Goal: Transaction & Acquisition: Purchase product/service

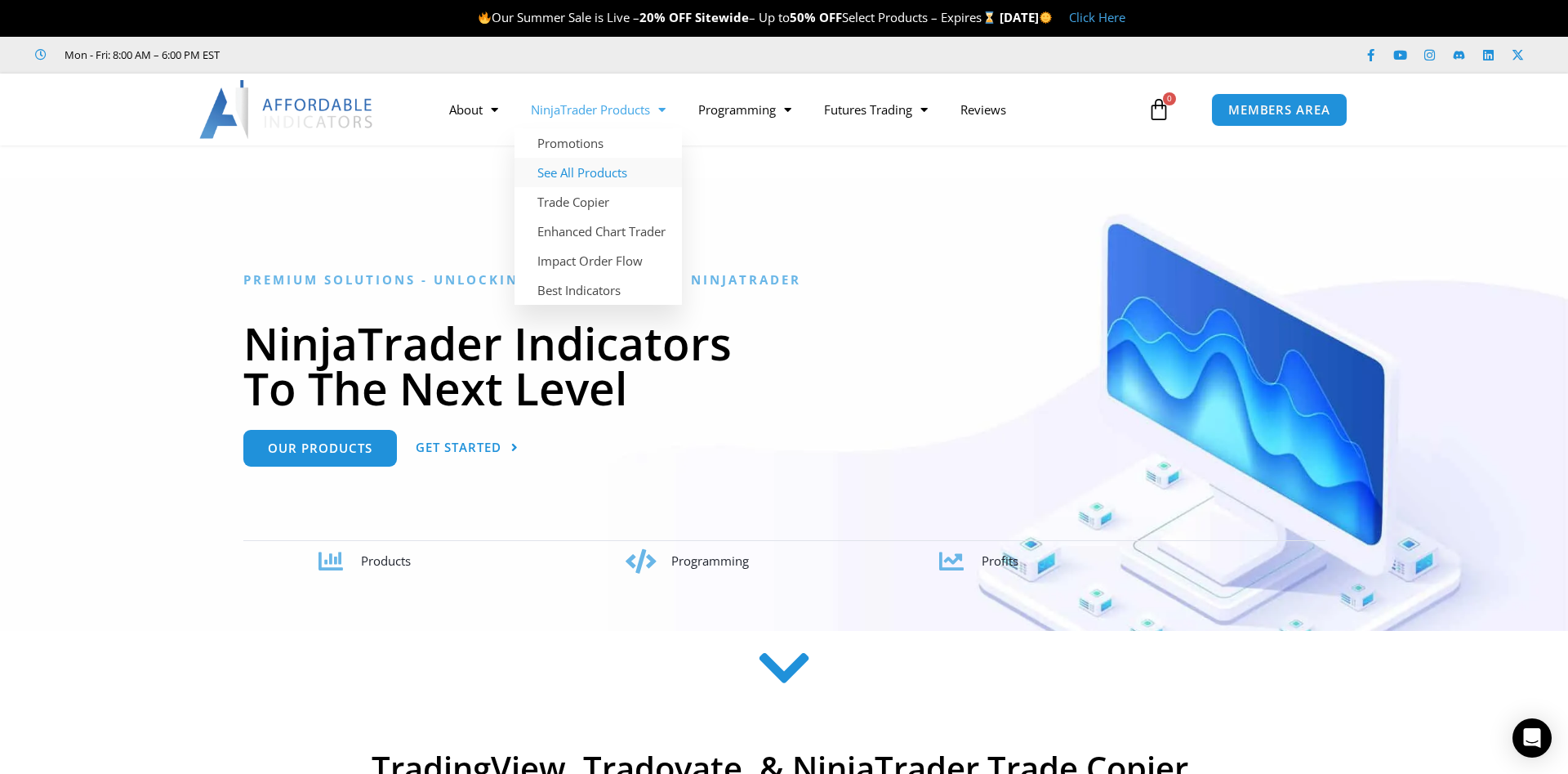
click at [572, 166] on link "See All Products" at bounding box center [599, 172] width 168 height 30
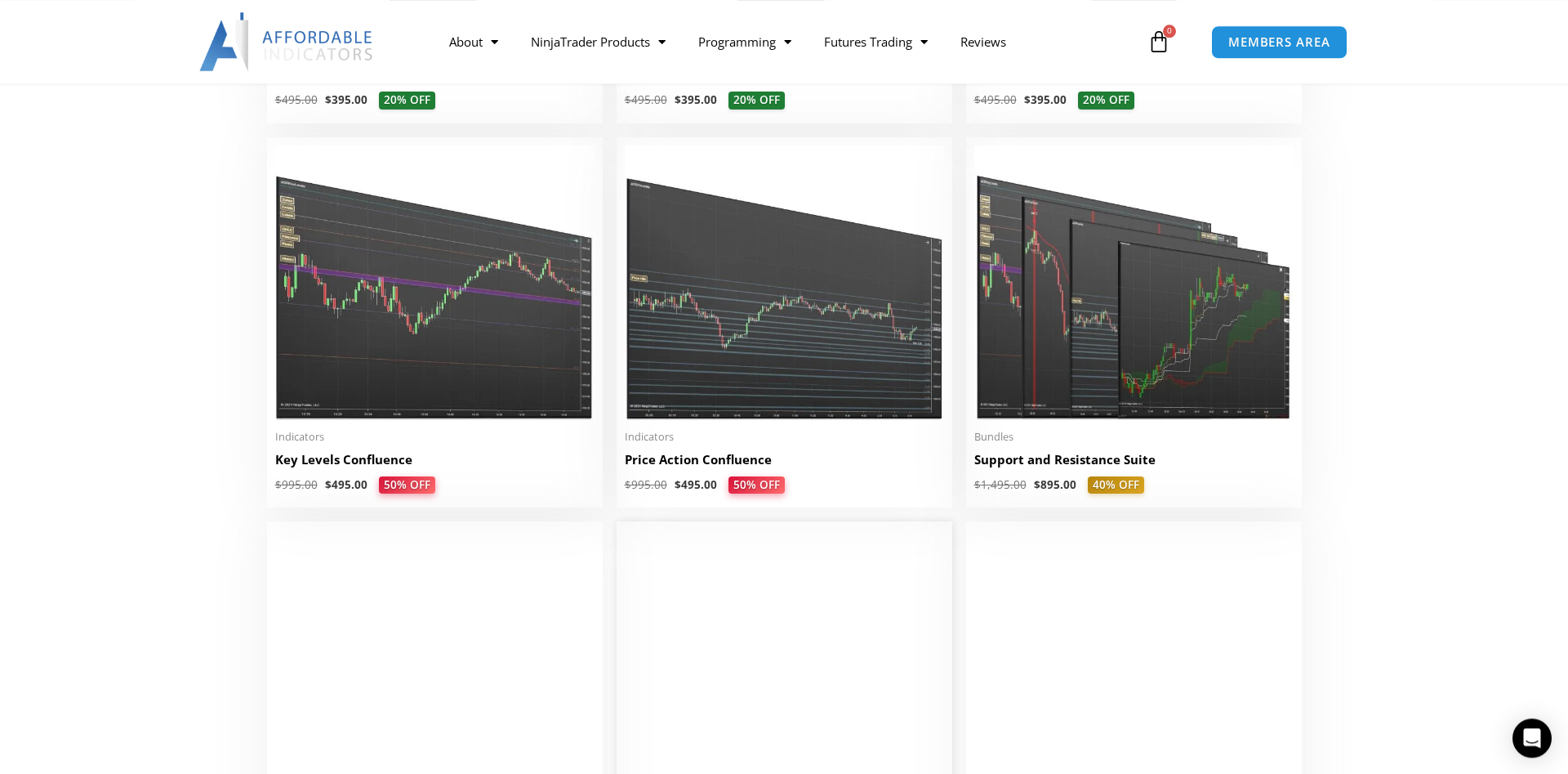
scroll to position [2250, 0]
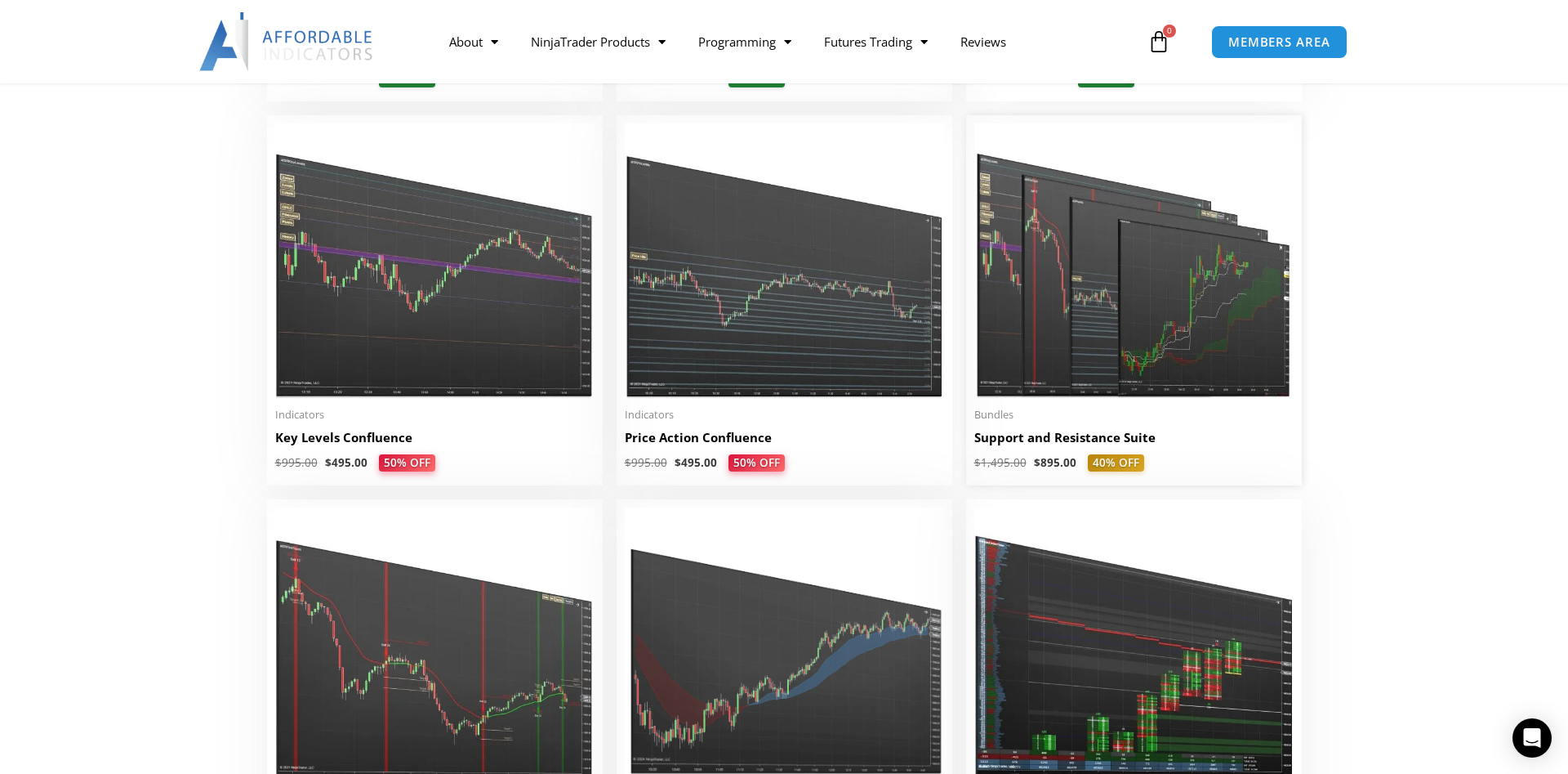
click at [1168, 293] on img at bounding box center [1134, 261] width 319 height 275
